Goal: Use online tool/utility: Utilize a website feature to perform a specific function

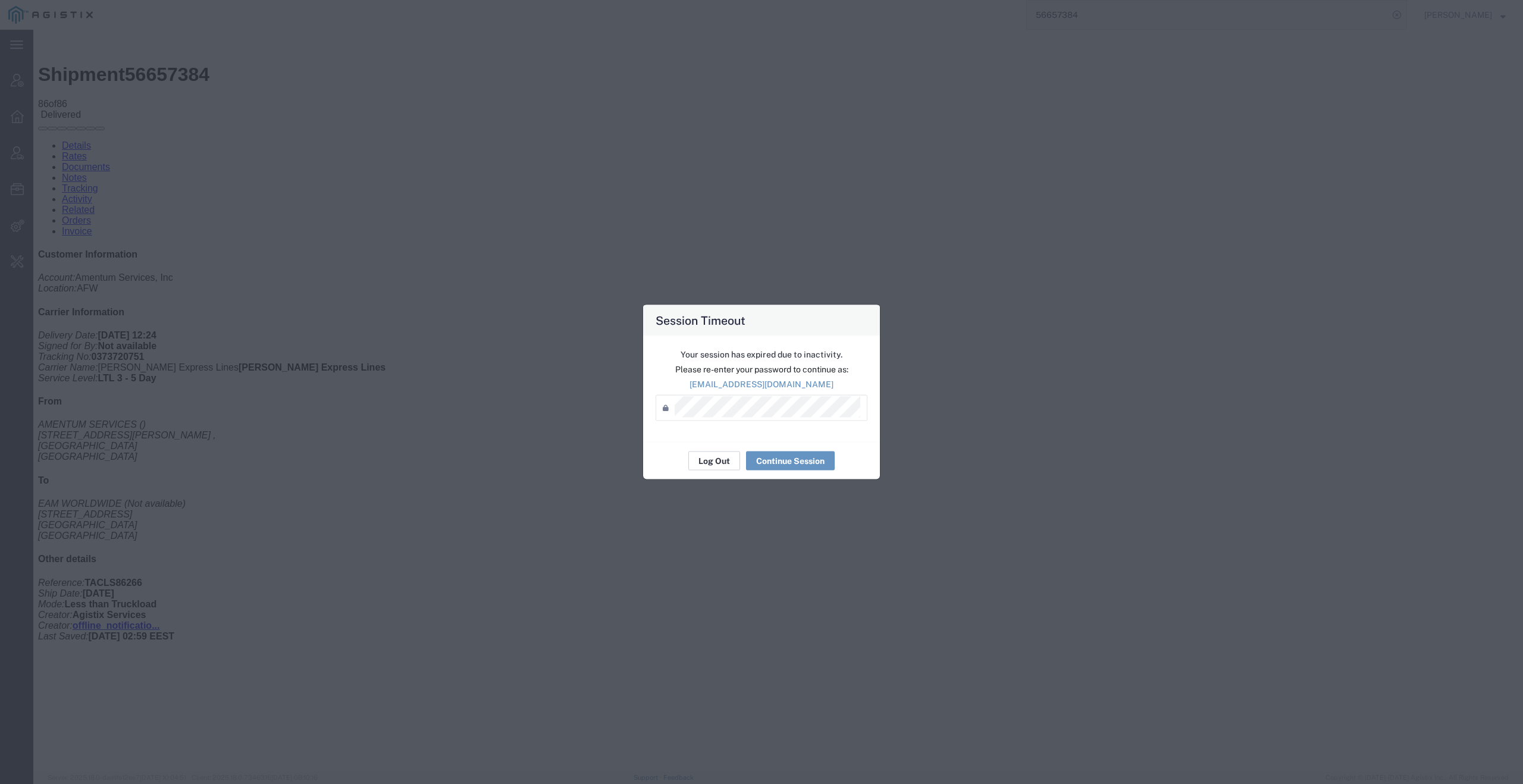
click at [719, 465] on button "Log Out" at bounding box center [714, 460] width 52 height 19
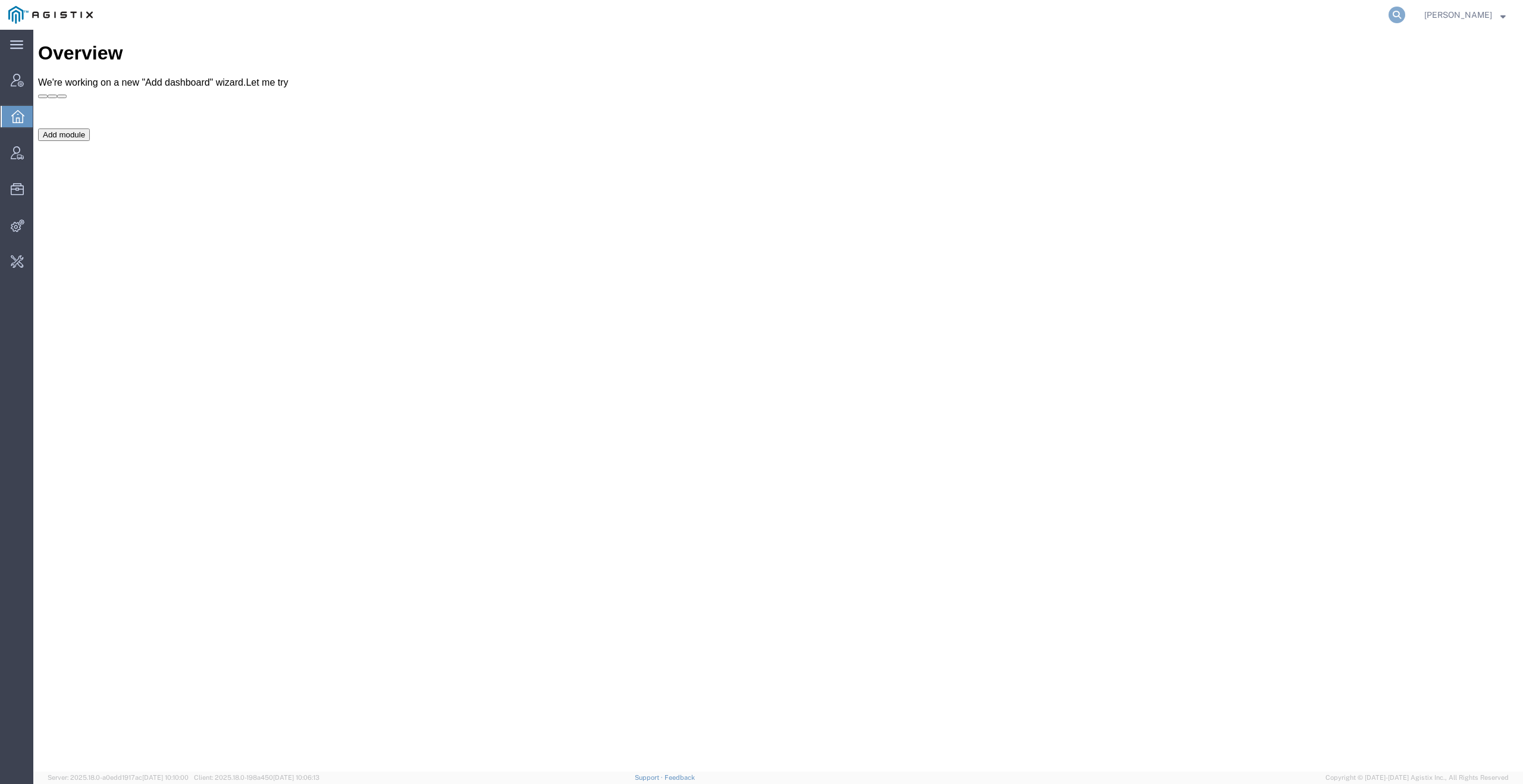
click at [1405, 10] on icon at bounding box center [1396, 15] width 16 height 16
click at [1273, 18] on input "search" at bounding box center [1207, 15] width 361 height 29
type input "й"
type input "quicksight"
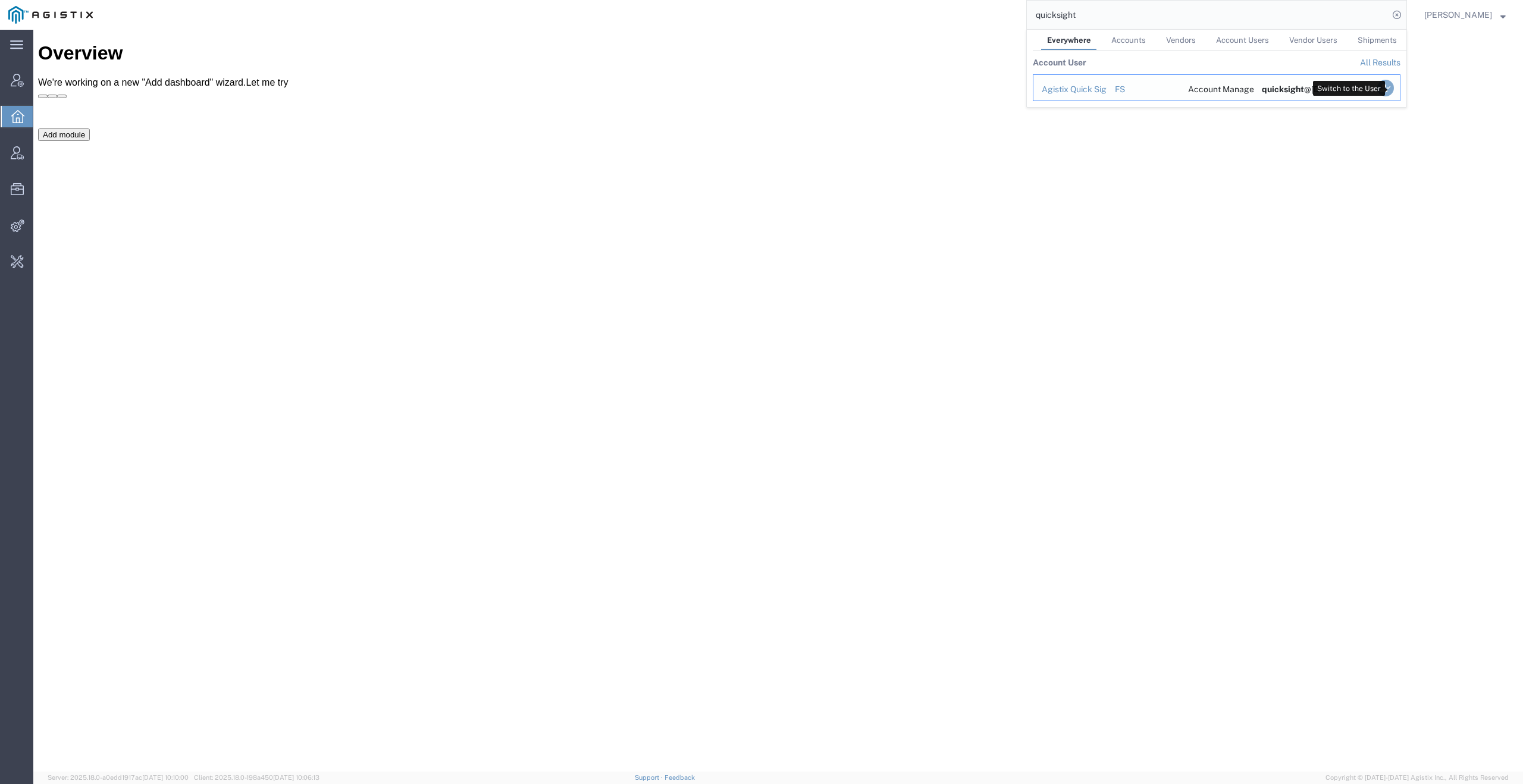
click at [1394, 89] on icon "Search Results" at bounding box center [1385, 87] width 16 height 16
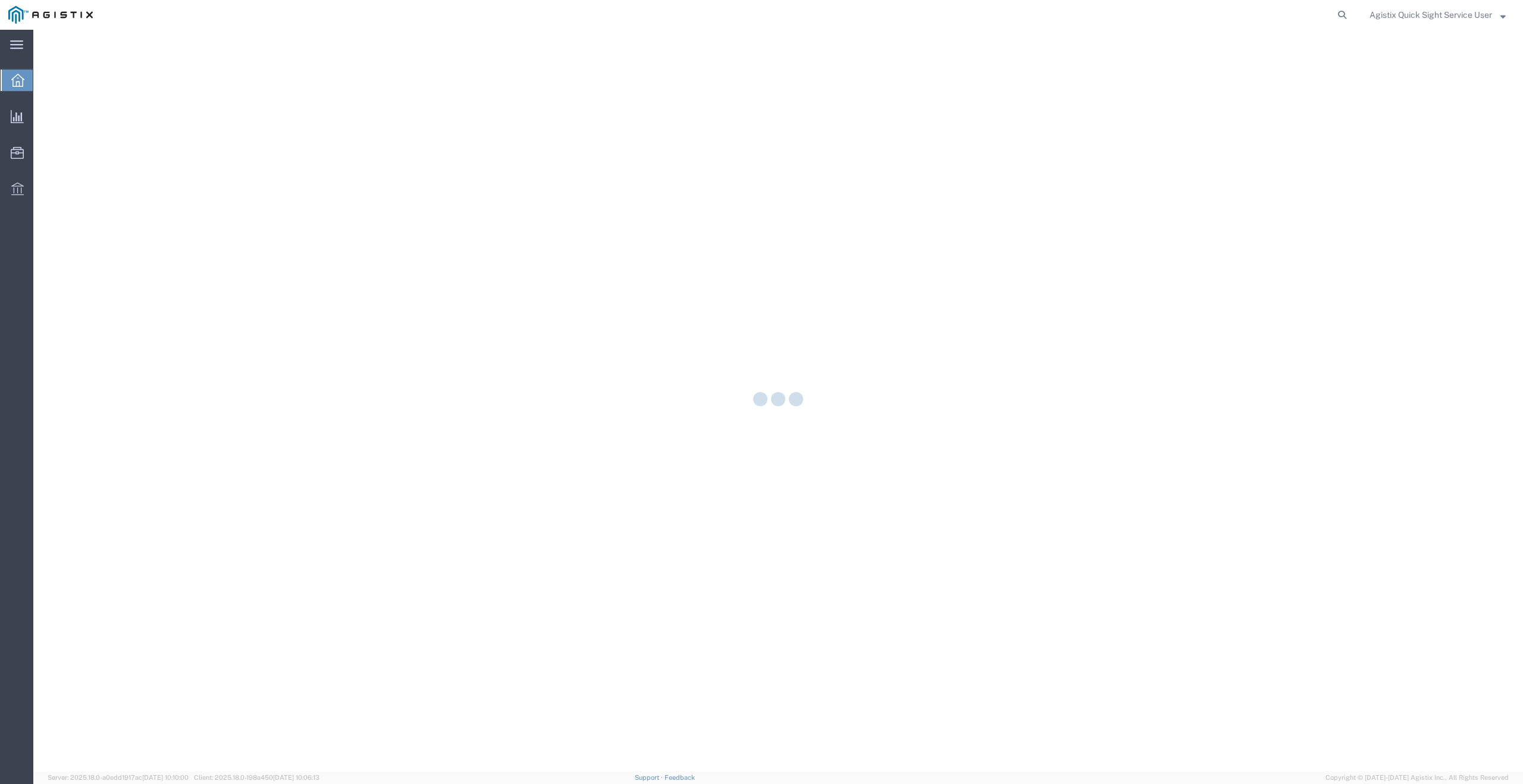
click at [159, 111] on div at bounding box center [778, 400] width 1490 height 741
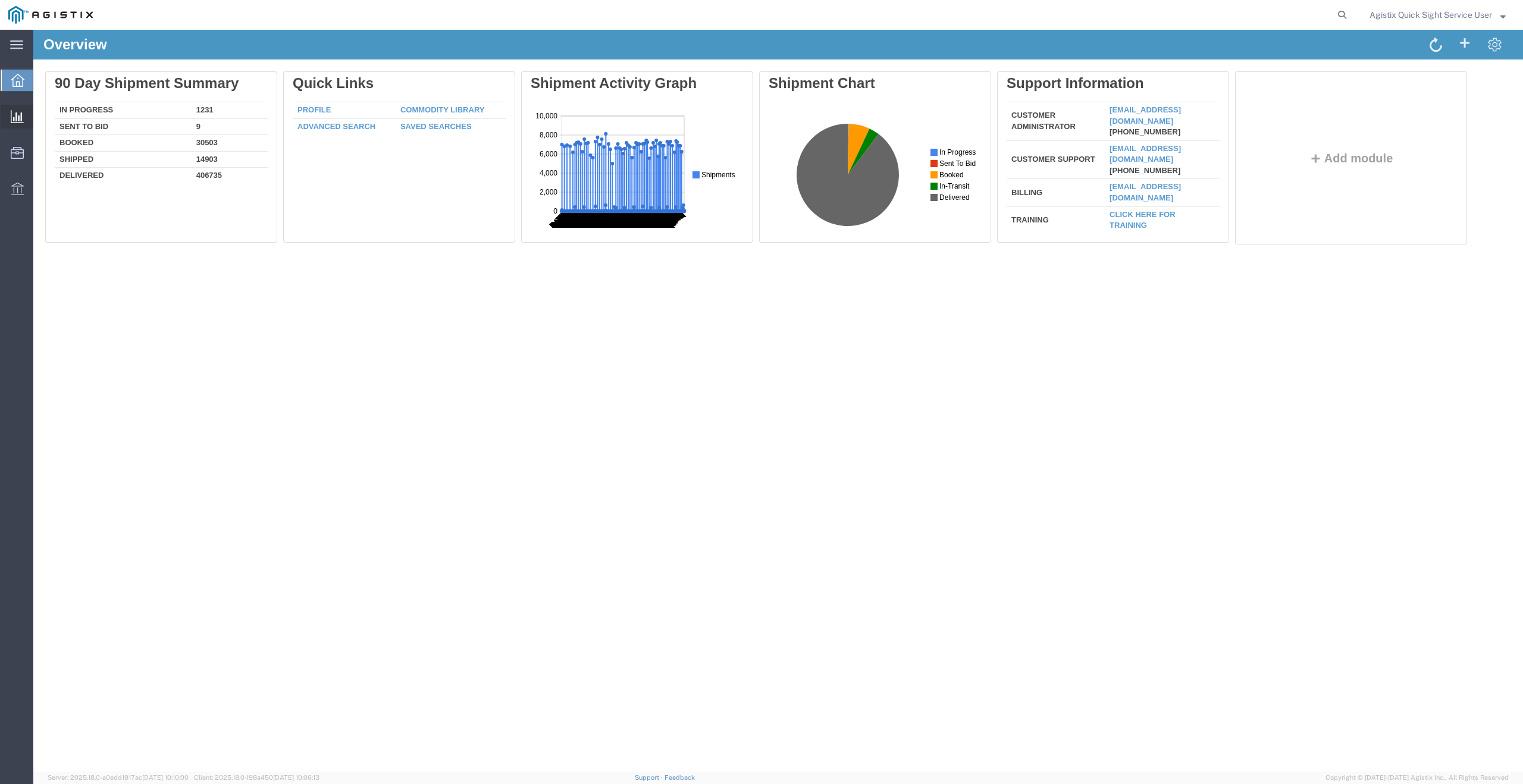
click at [0, 0] on span "New Analysis" at bounding box center [0, 0] width 0 height 0
